Goal: Transaction & Acquisition: Purchase product/service

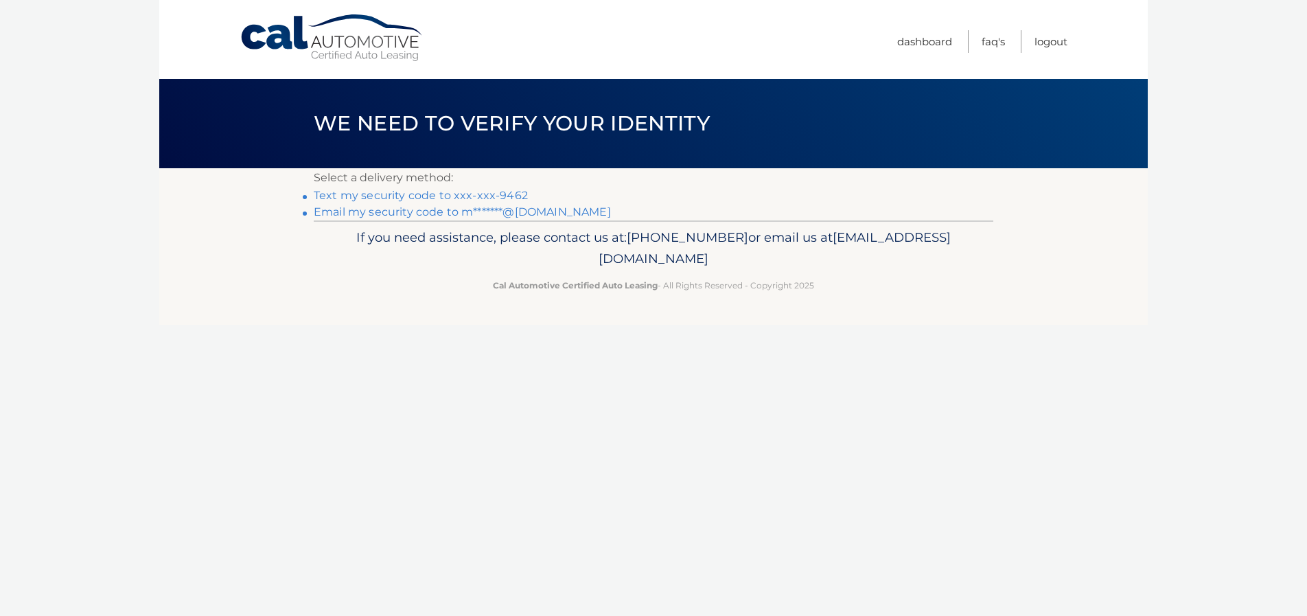
click at [449, 199] on link "Text my security code to xxx-xxx-9462" at bounding box center [421, 195] width 214 height 13
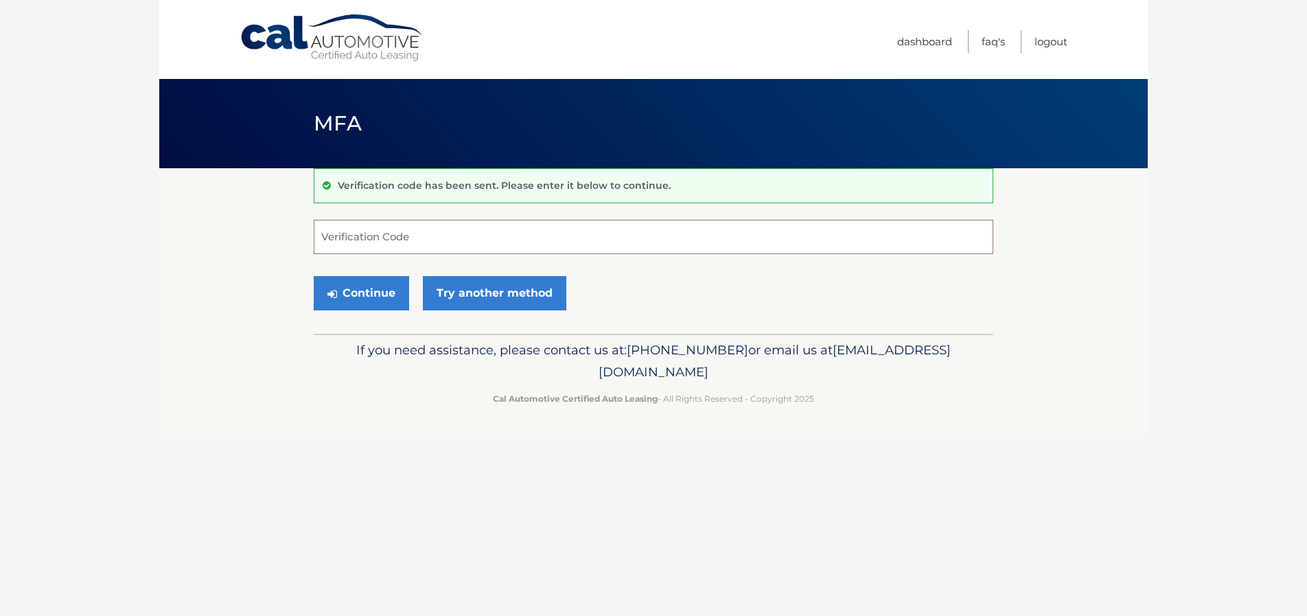
click at [359, 228] on input "Verification Code" at bounding box center [654, 237] width 680 height 34
type input "994719"
click at [368, 302] on button "Continue" at bounding box center [361, 293] width 95 height 34
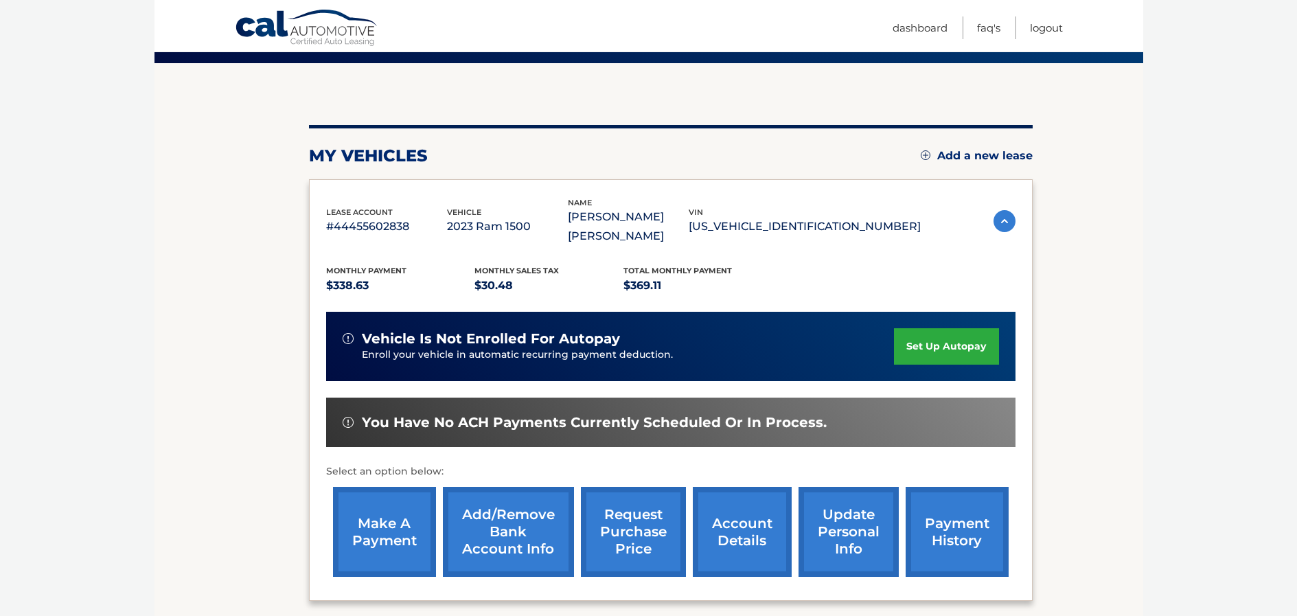
scroll to position [255, 0]
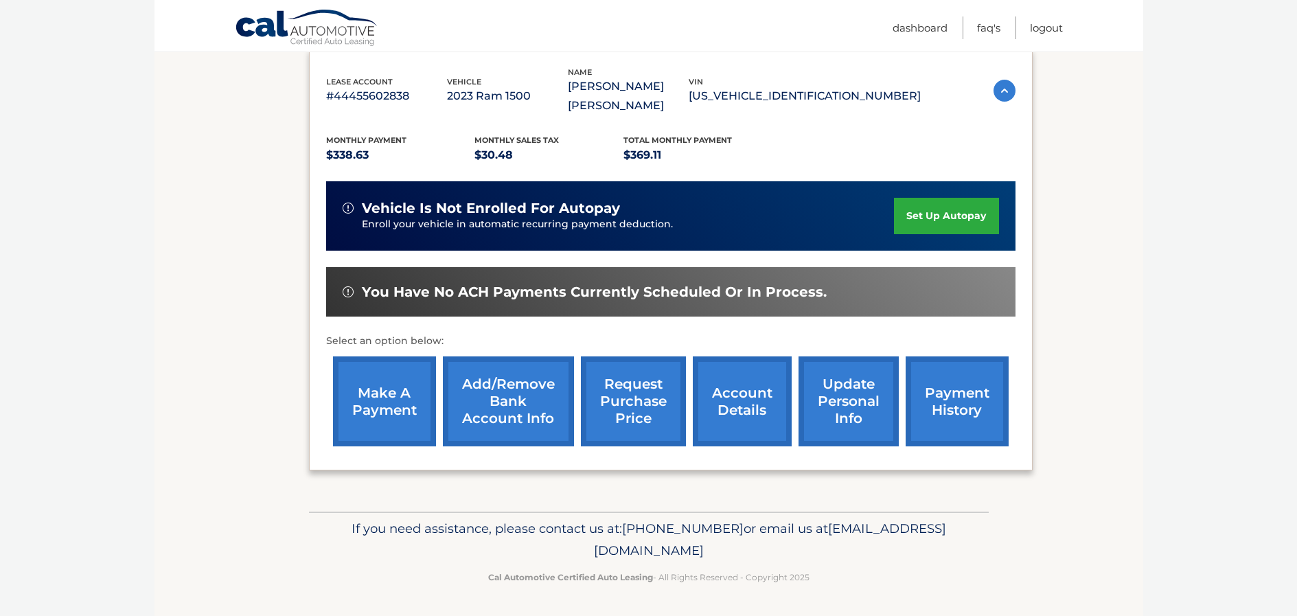
click at [371, 417] on link "make a payment" at bounding box center [384, 401] width 103 height 90
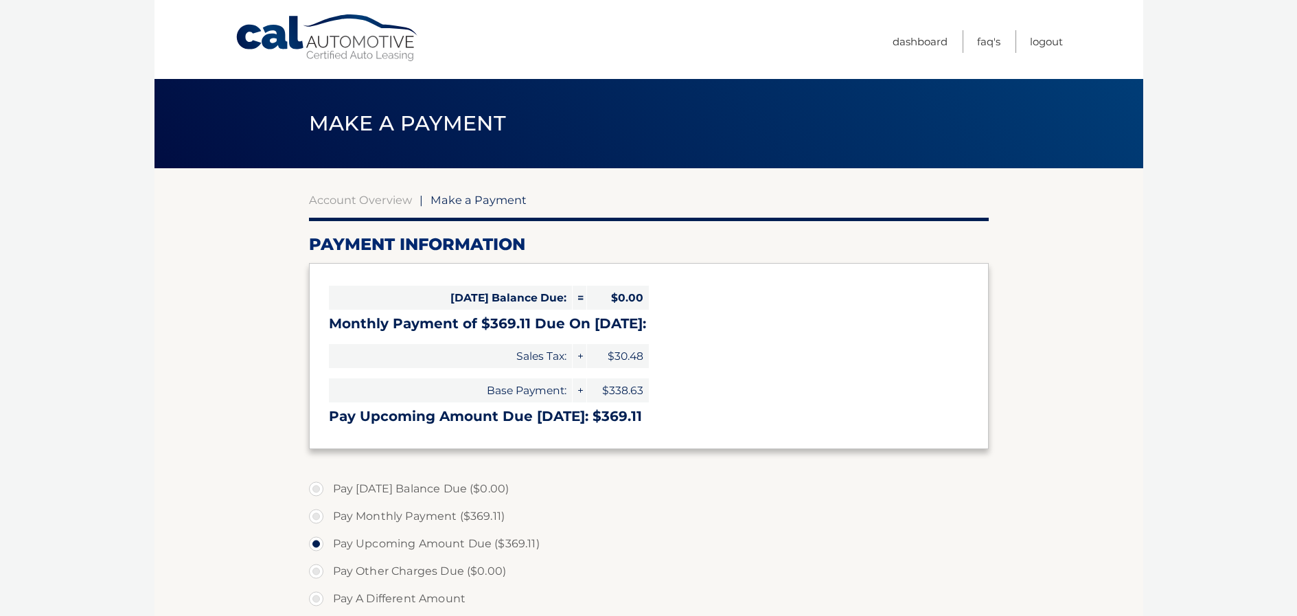
select select "ZTBmOWU2NTktNjUxMy00YmE0LTg4MWMtZmNhOWU5NzRkYWVk"
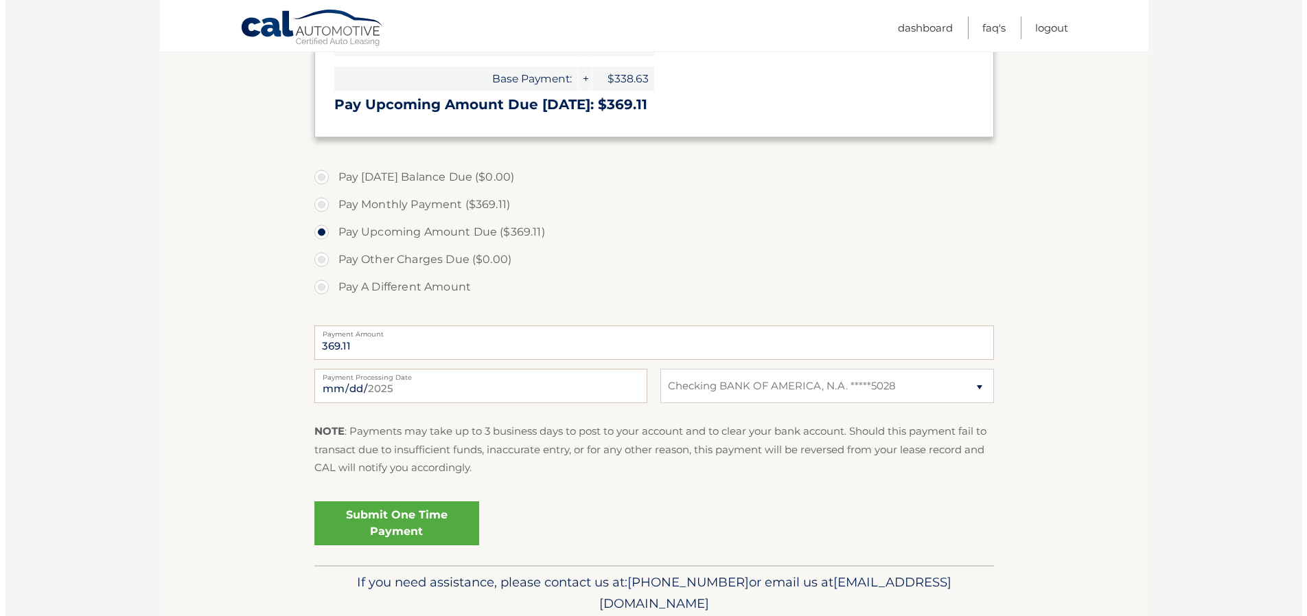
scroll to position [343, 0]
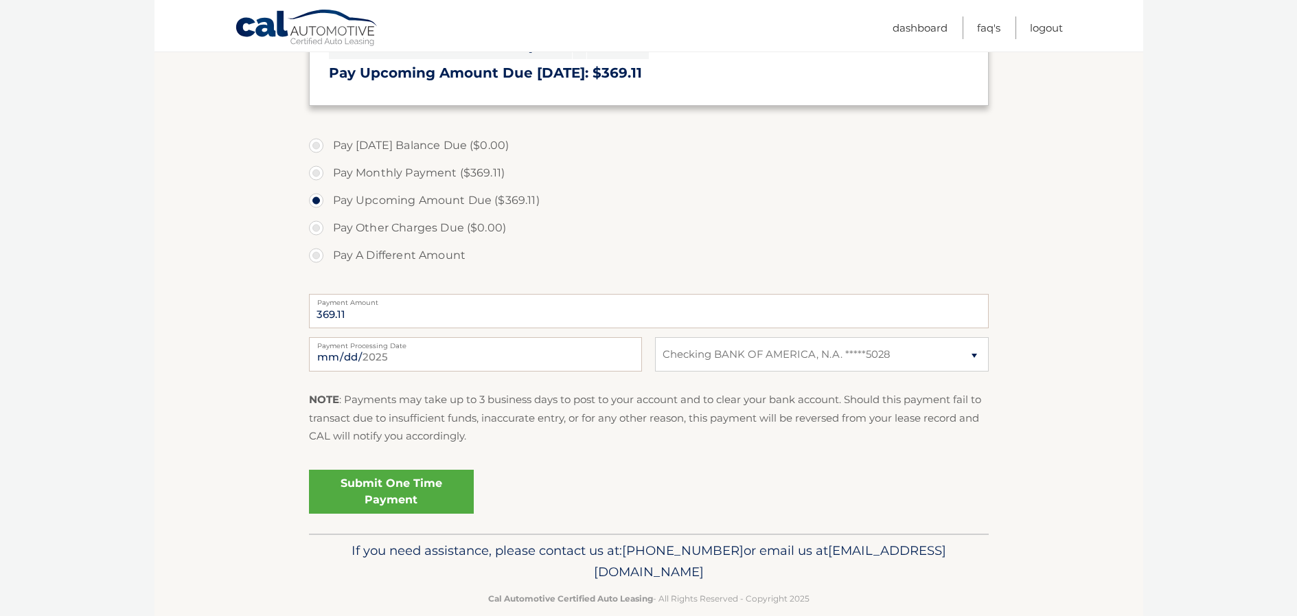
click at [381, 485] on link "Submit One Time Payment" at bounding box center [391, 492] width 165 height 44
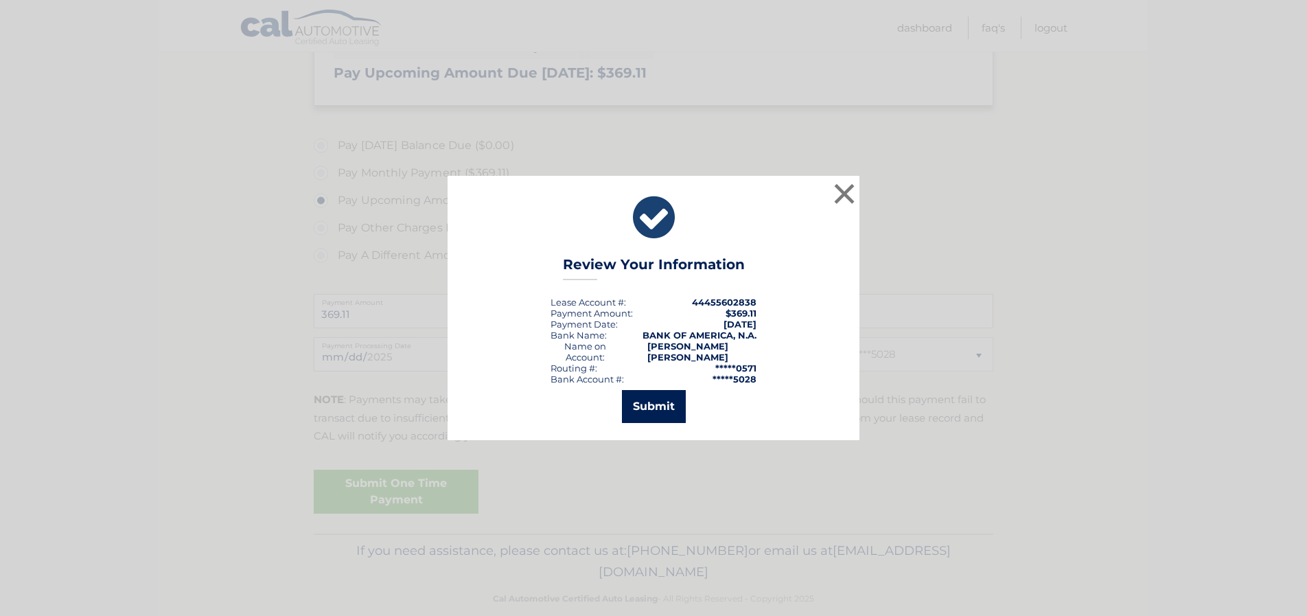
click at [659, 404] on button "Submit" at bounding box center [654, 406] width 64 height 33
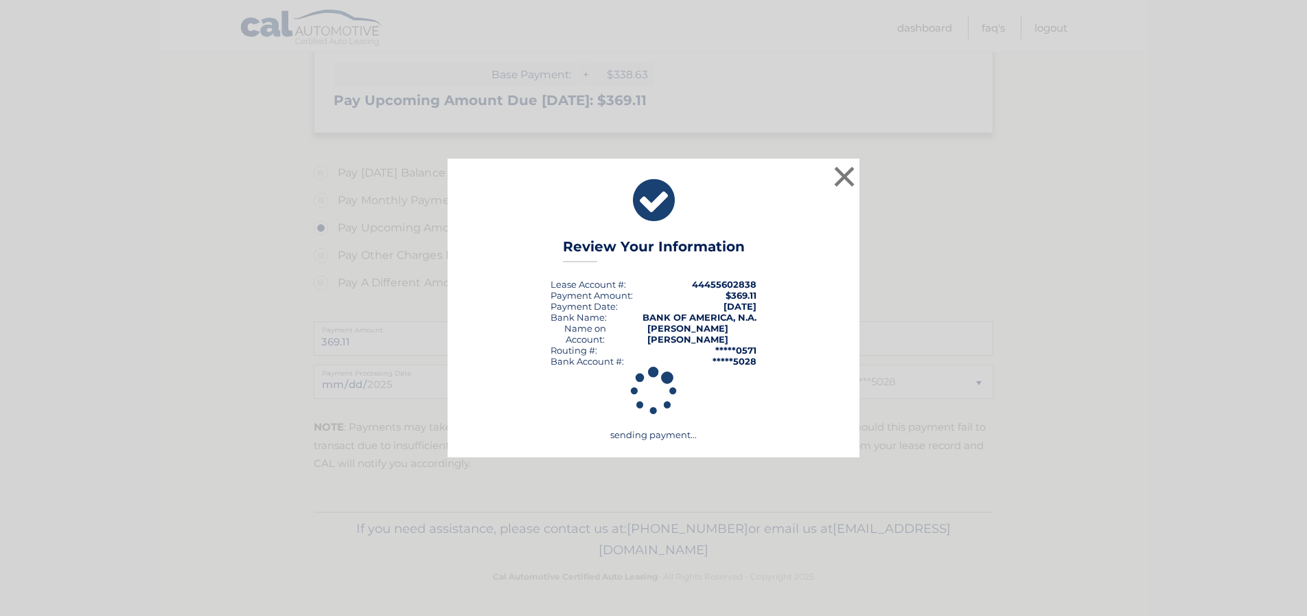
scroll to position [316, 0]
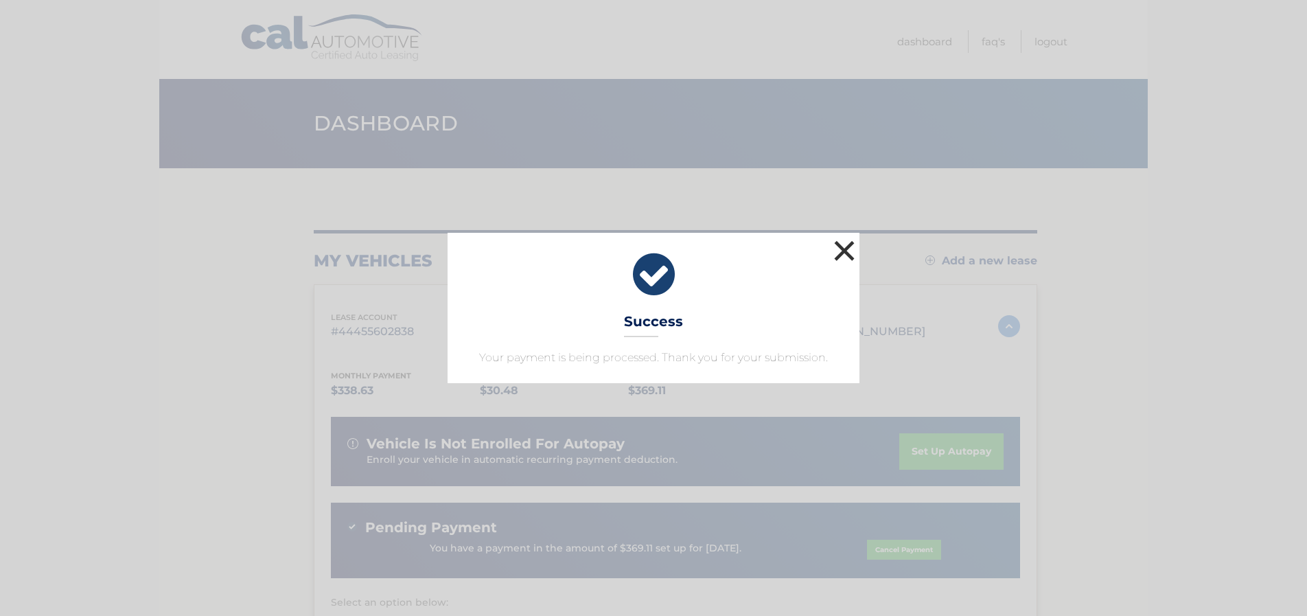
click at [847, 249] on button "×" at bounding box center [844, 250] width 27 height 27
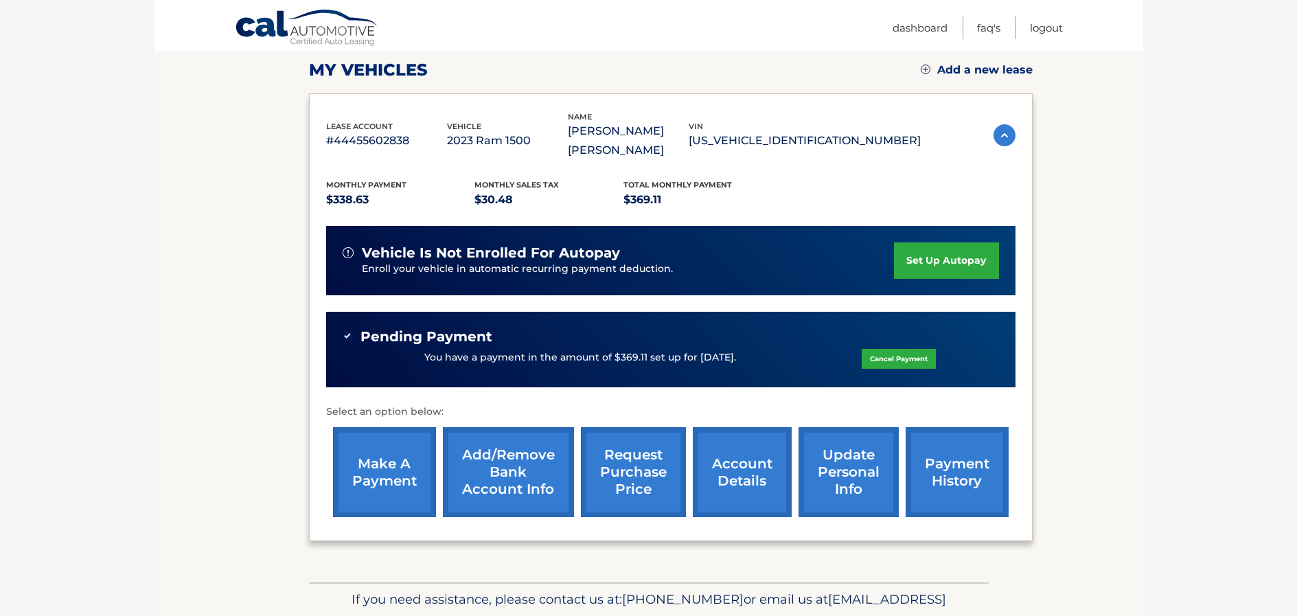
scroll to position [206, 0]
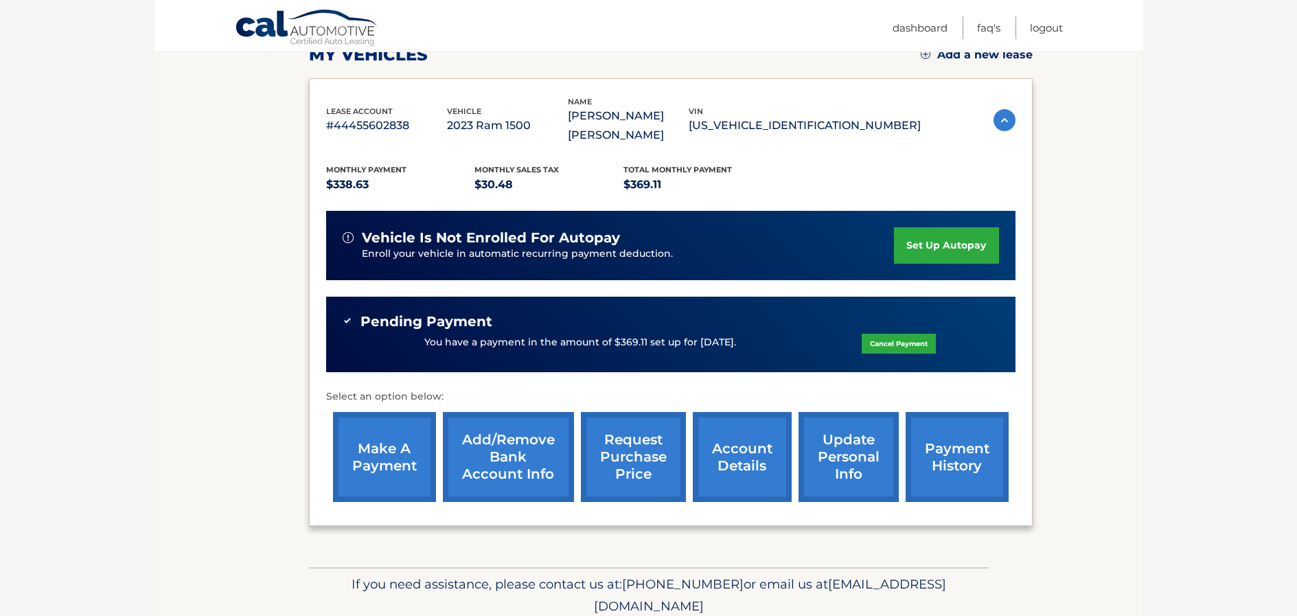
click at [730, 474] on link "account details" at bounding box center [742, 457] width 99 height 90
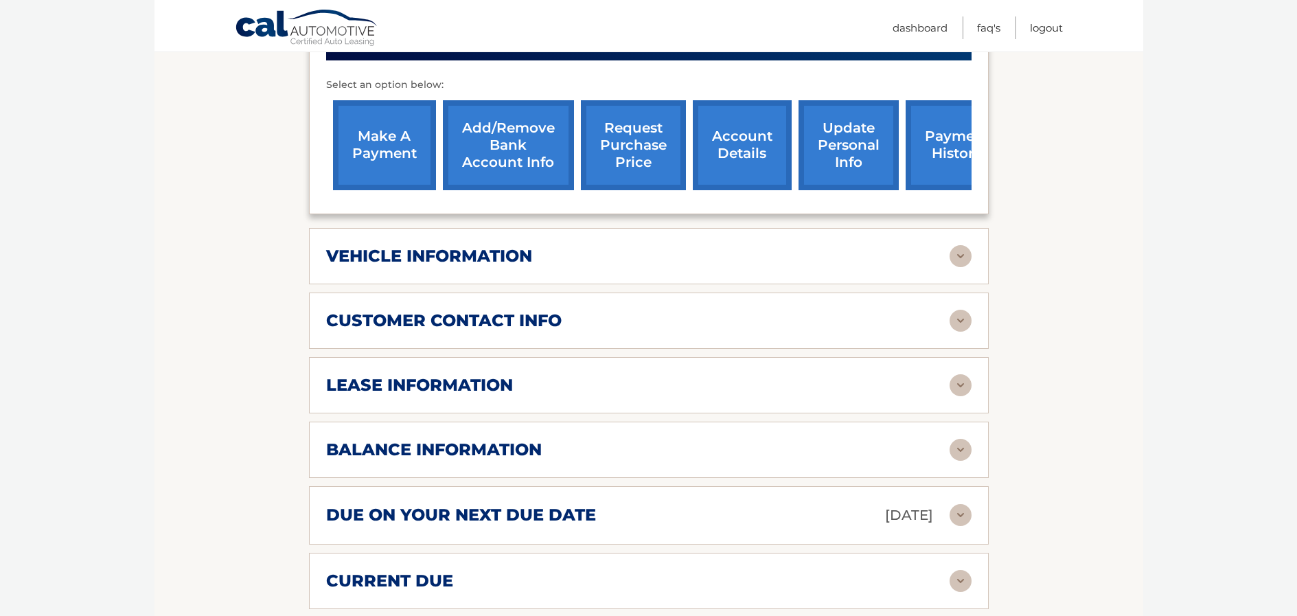
scroll to position [549, 0]
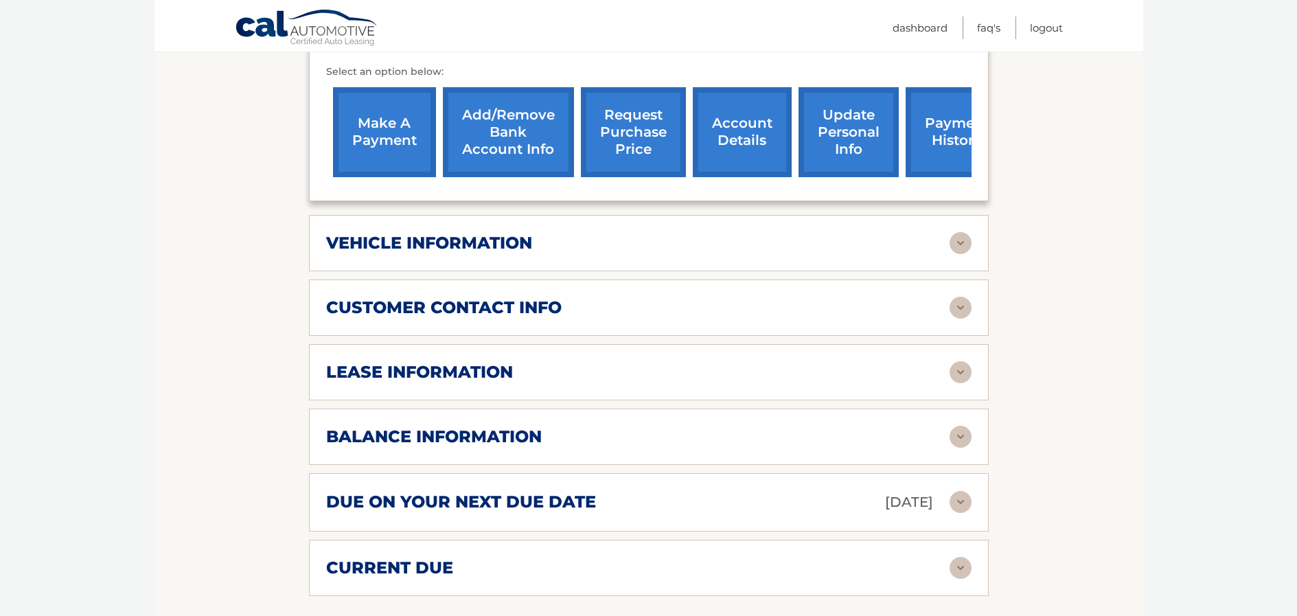
click at [376, 447] on h2 "balance information" at bounding box center [434, 436] width 216 height 21
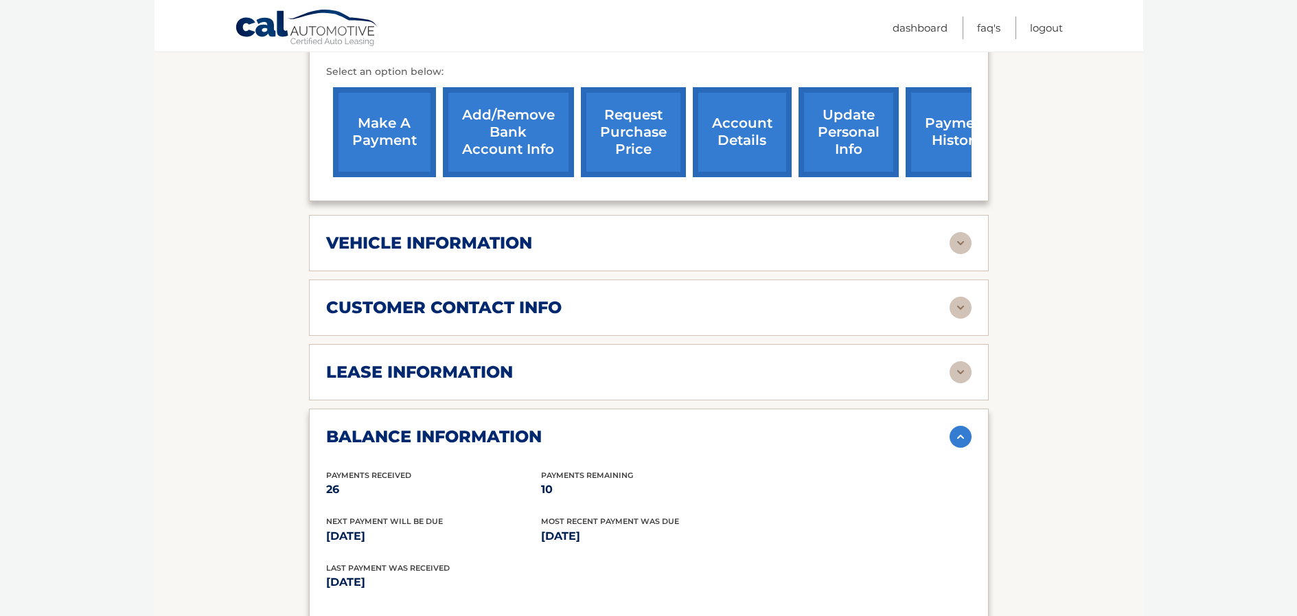
drag, startPoint x: 543, startPoint y: 509, endPoint x: 553, endPoint y: 514, distance: 11.4
click at [553, 499] on p "10" at bounding box center [648, 489] width 215 height 19
click at [533, 499] on p "26" at bounding box center [433, 489] width 215 height 19
drag, startPoint x: 533, startPoint y: 511, endPoint x: 551, endPoint y: 512, distance: 17.2
click at [551, 512] on div "Payments Received 26 Payments Remaining 10" at bounding box center [648, 492] width 645 height 47
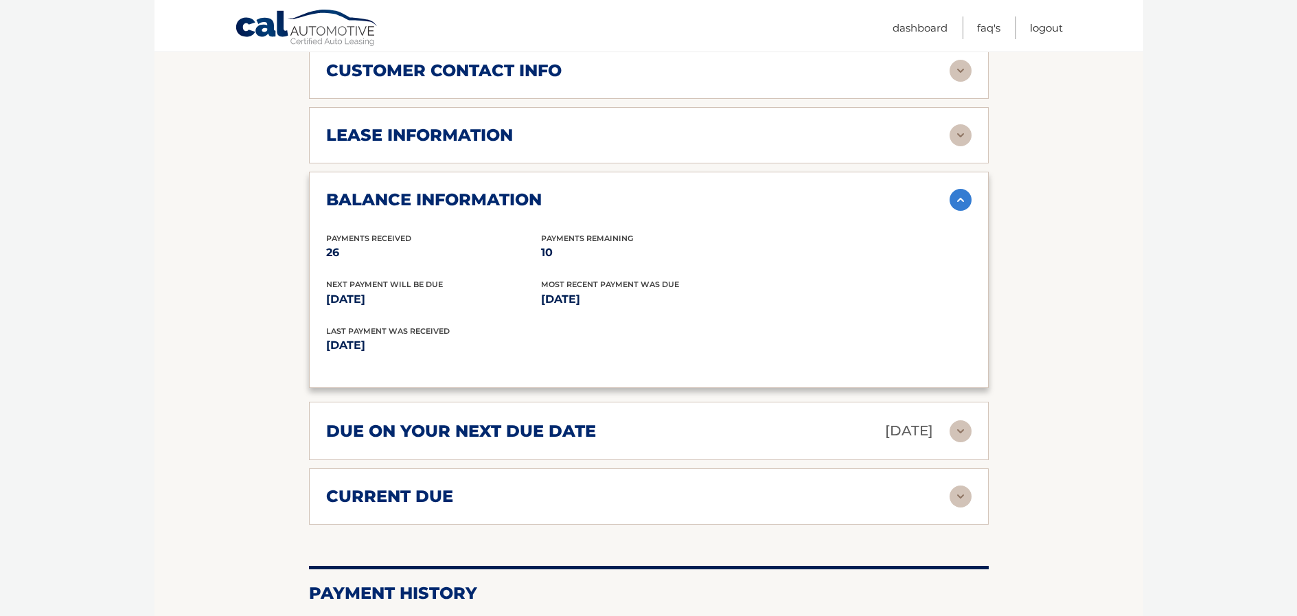
scroll to position [755, 0]
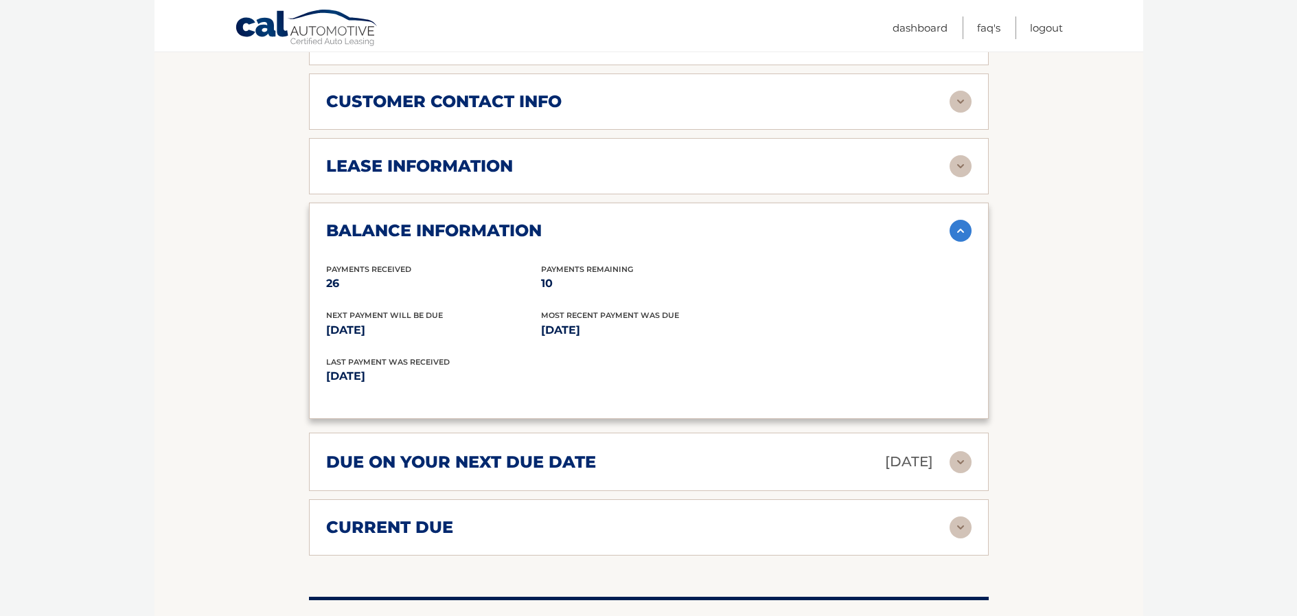
click at [390, 176] on h2 "lease information" at bounding box center [419, 166] width 187 height 21
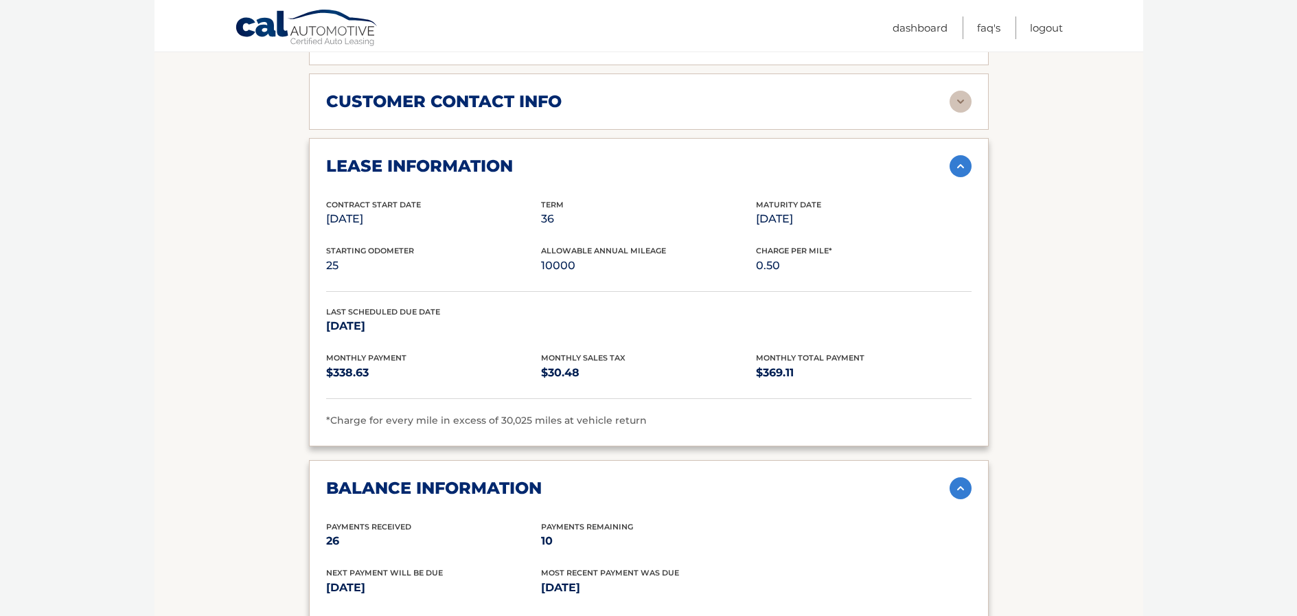
drag, startPoint x: 325, startPoint y: 237, endPoint x: 411, endPoint y: 237, distance: 85.8
click at [411, 237] on div "lease information Contract Start Date [DATE] Term 36 Maturity Date [DATE] Start…" at bounding box center [649, 292] width 680 height 308
drag, startPoint x: 754, startPoint y: 237, endPoint x: 829, endPoint y: 237, distance: 74.8
click at [829, 237] on div "Contract Start Date [DATE] Term 36 Maturity Date [DATE]" at bounding box center [648, 221] width 645 height 47
click at [914, 245] on div "Contract Start Date [DATE] Term 36 Maturity Date [DATE]" at bounding box center [648, 221] width 645 height 47
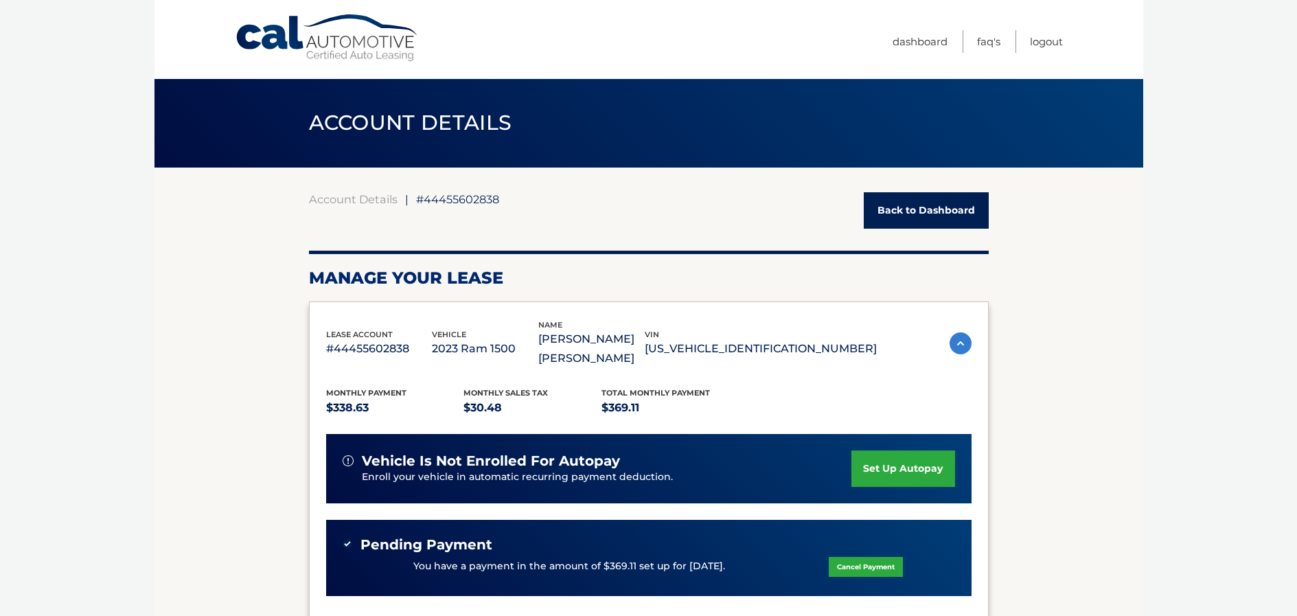
scroll to position [0, 0]
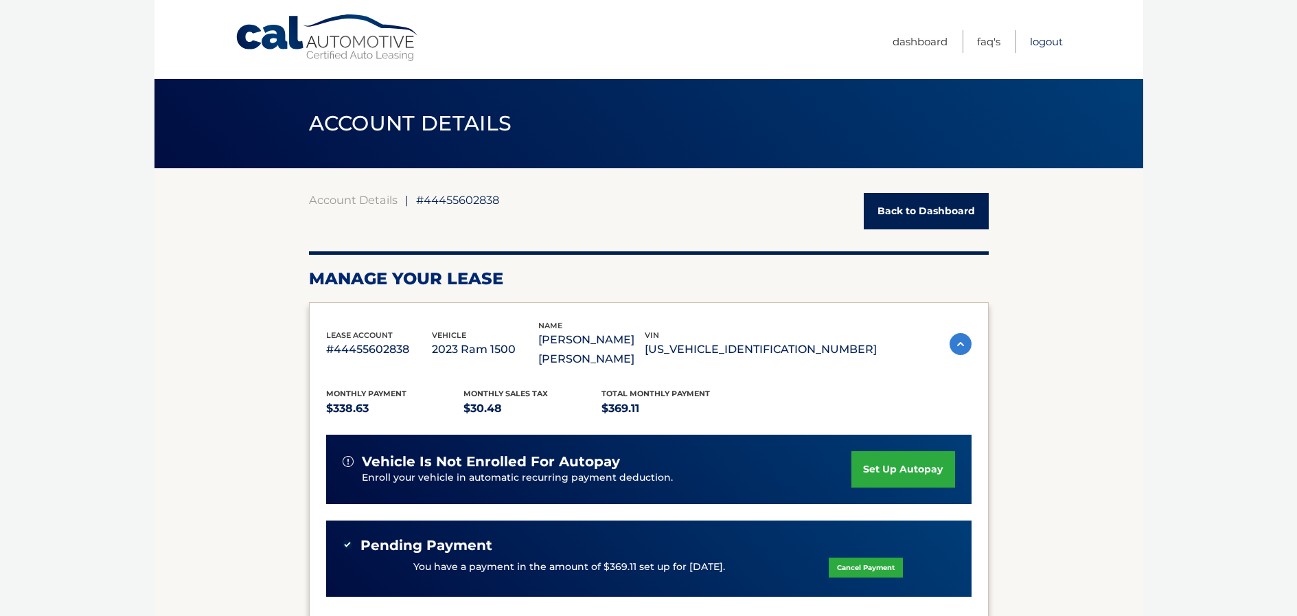
click at [1036, 43] on link "Logout" at bounding box center [1046, 41] width 33 height 23
